Goal: Information Seeking & Learning: Learn about a topic

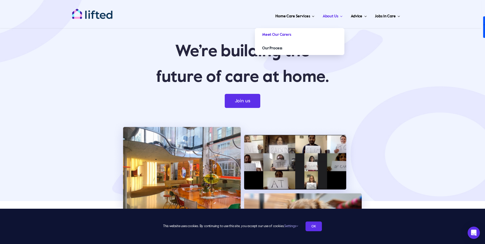
click at [289, 33] on span "Meet Our Carers" at bounding box center [276, 35] width 29 height 8
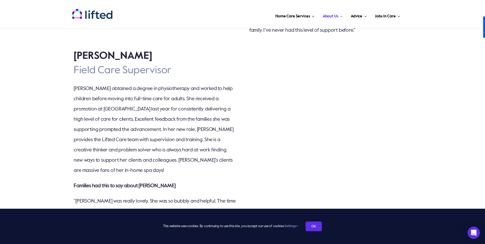
scroll to position [819, 0]
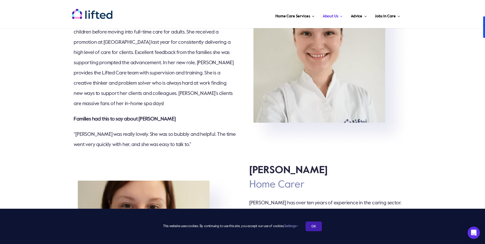
click at [318, 225] on link "OK" at bounding box center [314, 227] width 16 height 10
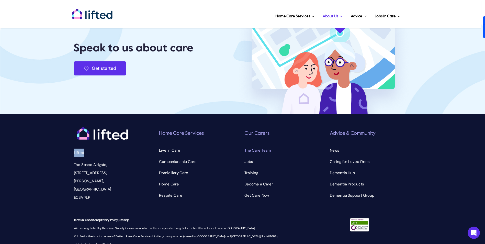
scroll to position [0, 0]
drag, startPoint x: 82, startPoint y: 141, endPoint x: 67, endPoint y: 140, distance: 15.9
click at [67, 140] on div "Lifted The Space Aldgate, 30 Dukes Pl, London EC3A 7LP Home Care Services Toggl…" at bounding box center [242, 161] width 485 height 94
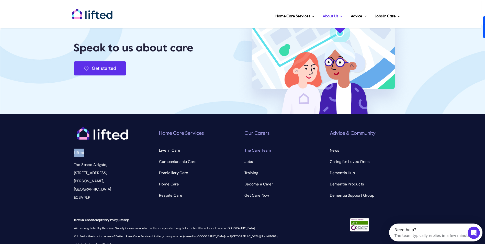
copy p "Lifted"
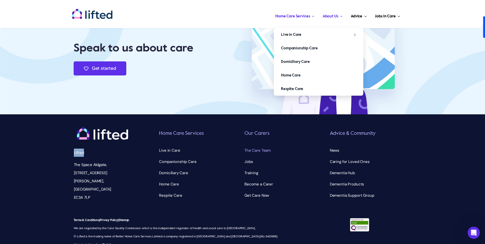
click at [303, 16] on span "Home Care Services" at bounding box center [293, 16] width 35 height 8
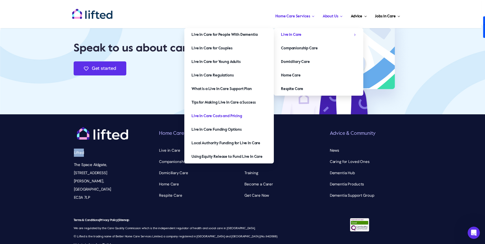
click at [216, 121] on link "Live In Care Costs and Pricing" at bounding box center [229, 116] width 90 height 13
